Goal: Find contact information: Find contact information

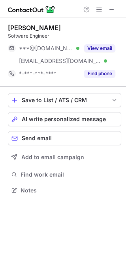
scroll to position [184, 126]
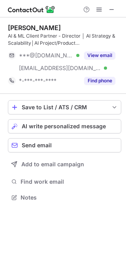
scroll to position [191, 126]
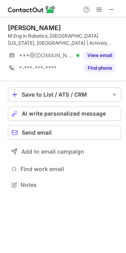
scroll to position [179, 126]
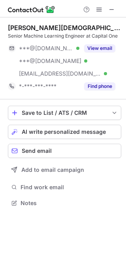
scroll to position [197, 126]
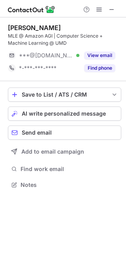
scroll to position [179, 126]
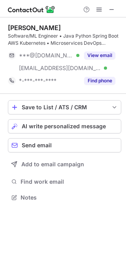
scroll to position [191, 126]
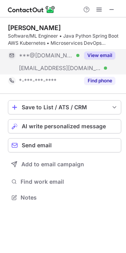
click at [102, 51] on div "View email" at bounding box center [97, 55] width 36 height 13
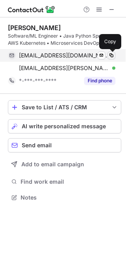
click at [108, 55] on span at bounding box center [111, 55] width 6 height 6
